Goal: Information Seeking & Learning: Find specific fact

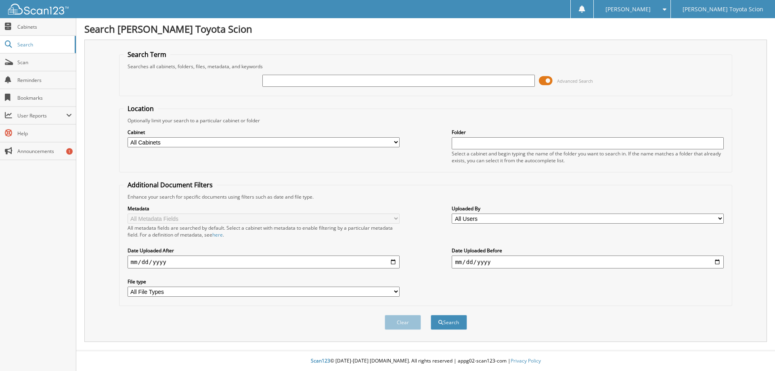
click at [383, 91] on div "Advanced Search" at bounding box center [426, 81] width 605 height 22
click at [383, 82] on input "text" at bounding box center [398, 81] width 272 height 12
type input "770416"
click at [431, 315] on button "Search" at bounding box center [449, 322] width 36 height 15
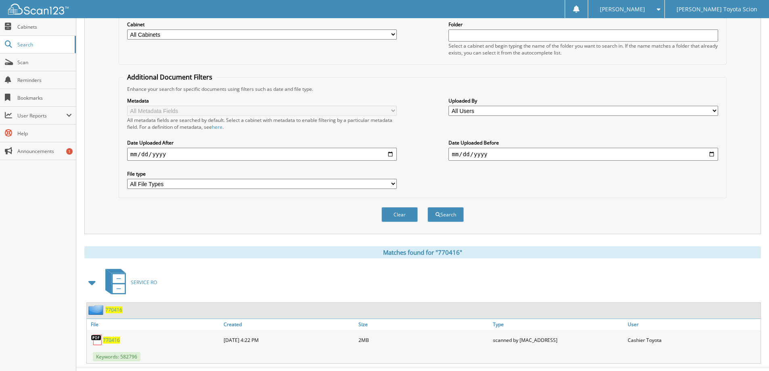
scroll to position [125, 0]
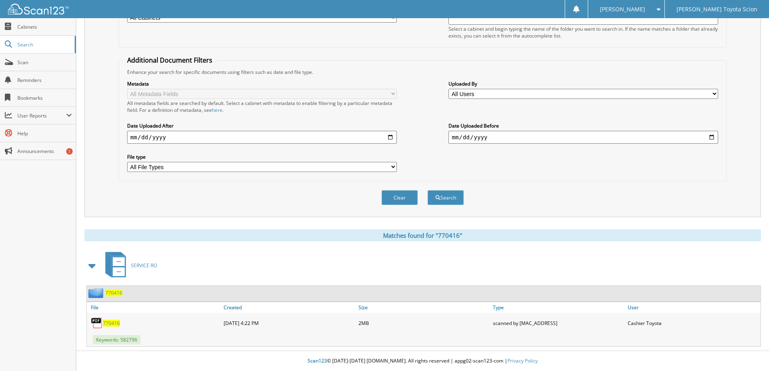
click at [114, 317] on div "770416" at bounding box center [154, 323] width 135 height 16
click at [115, 320] on span "770416" at bounding box center [111, 323] width 17 height 7
